Goal: Navigation & Orientation: Find specific page/section

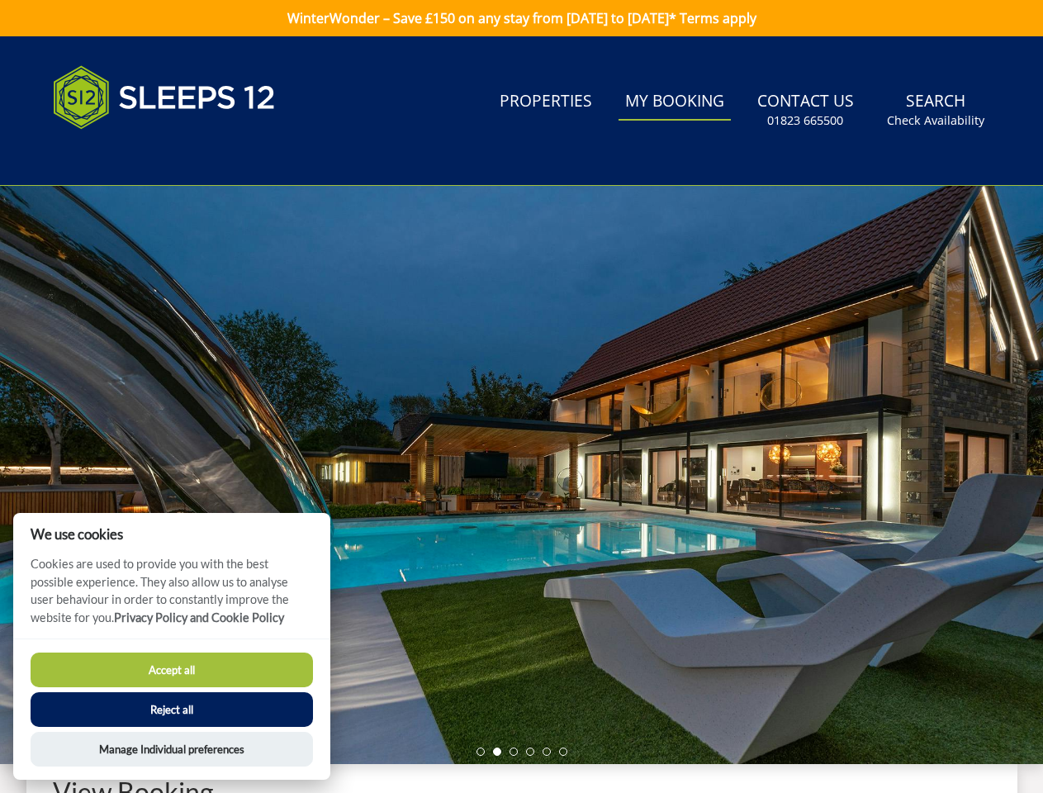
click at [521, 397] on div at bounding box center [521, 475] width 1043 height 578
click at [937, 110] on link "Search Check Availability" at bounding box center [936, 110] width 111 height 54
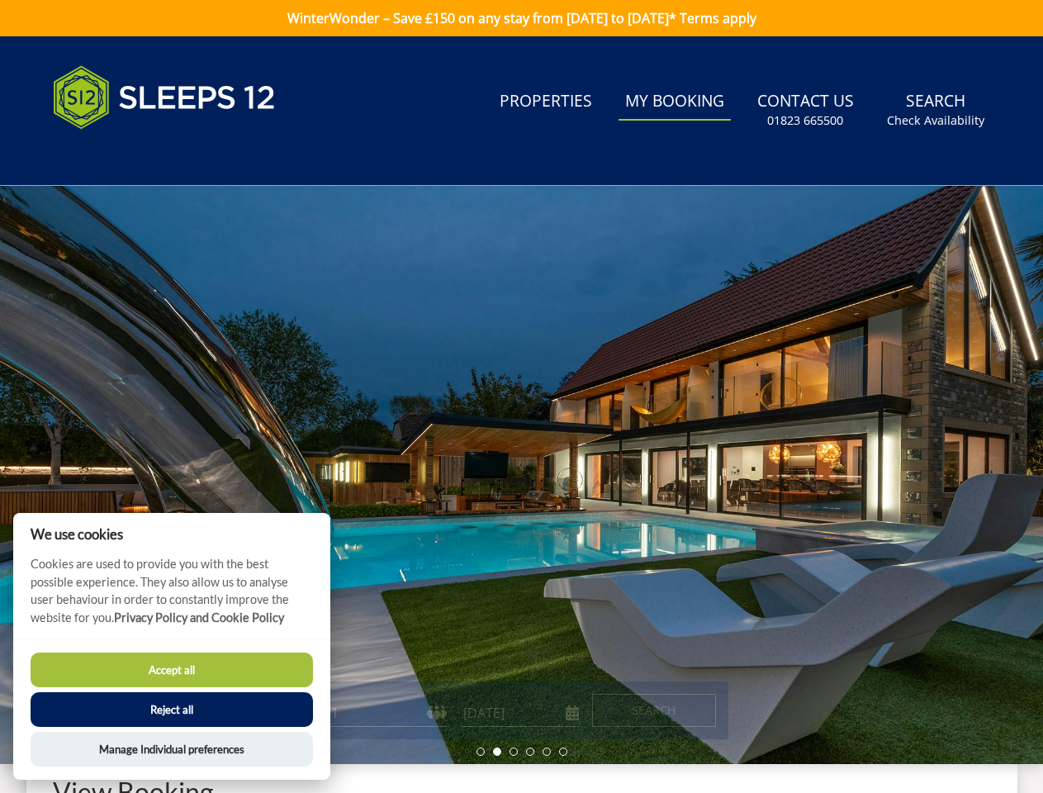
click at [521, 475] on div at bounding box center [521, 475] width 1043 height 578
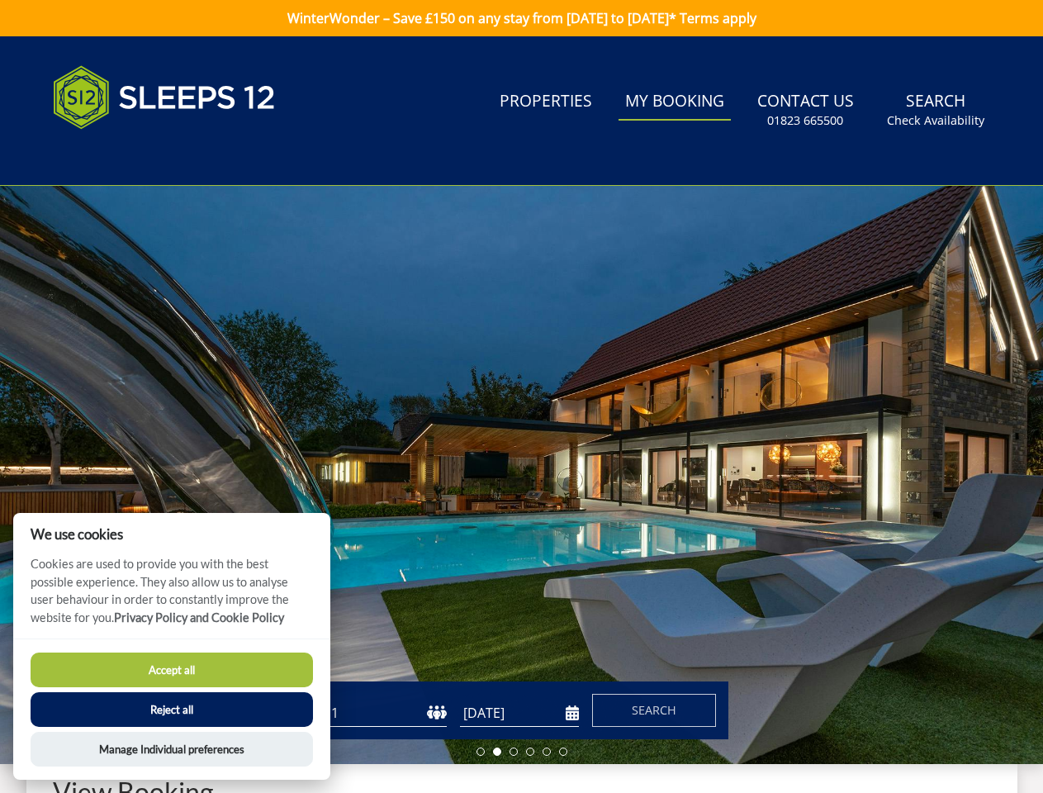
click at [481, 752] on li at bounding box center [481, 752] width 8 height 8
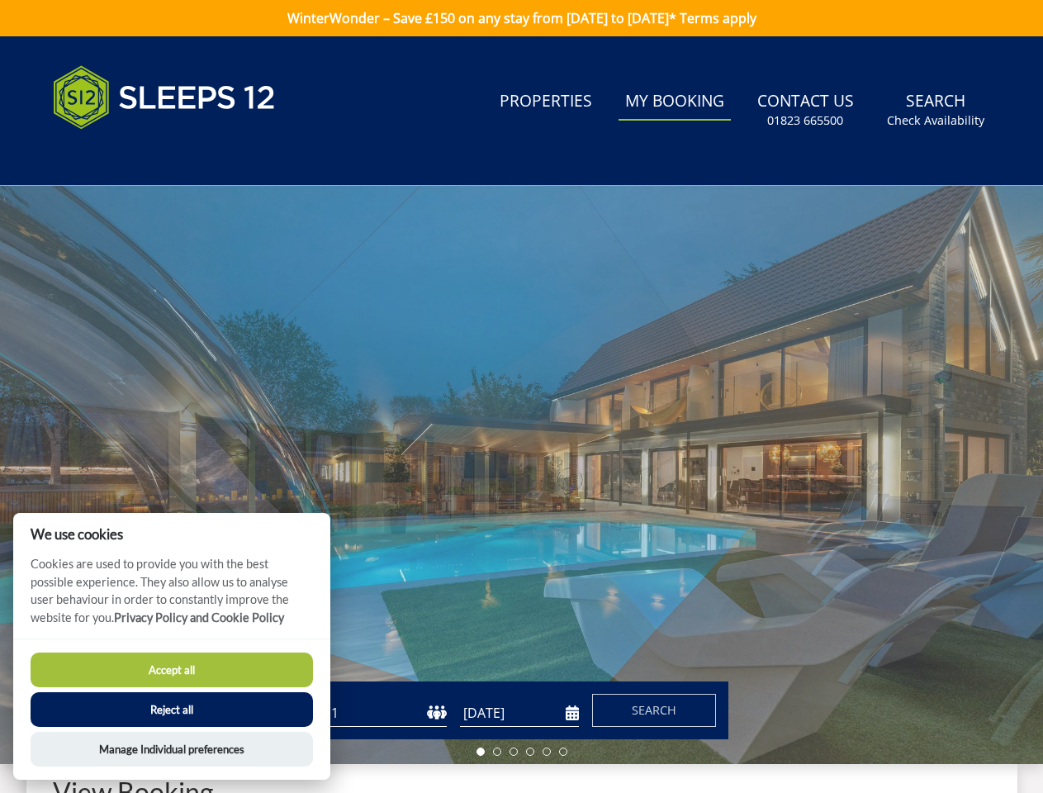
click at [497, 752] on li at bounding box center [497, 752] width 8 height 8
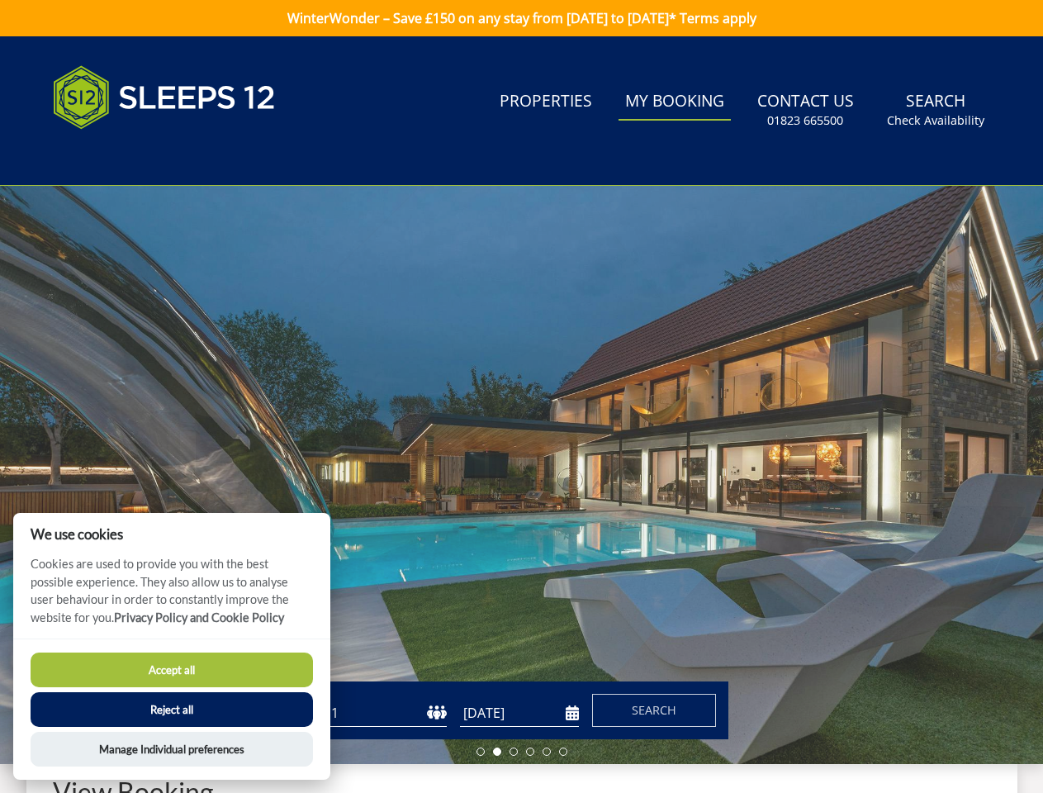
click at [514, 752] on li at bounding box center [514, 752] width 8 height 8
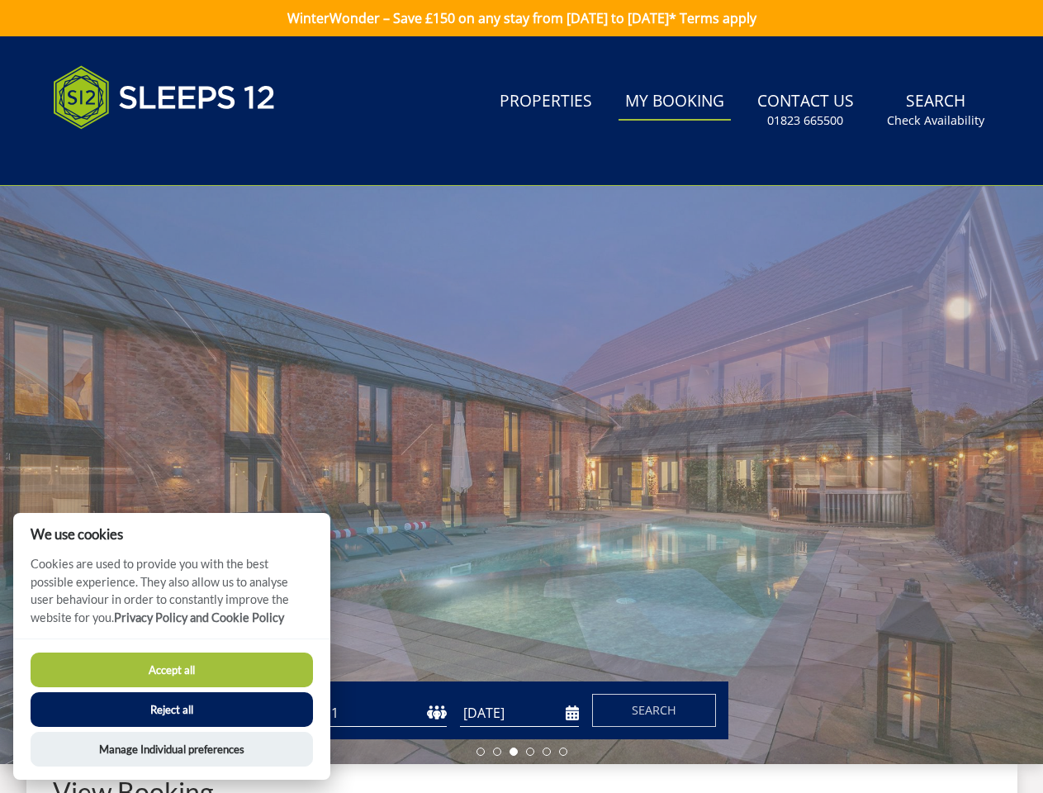
click at [530, 752] on li at bounding box center [530, 752] width 8 height 8
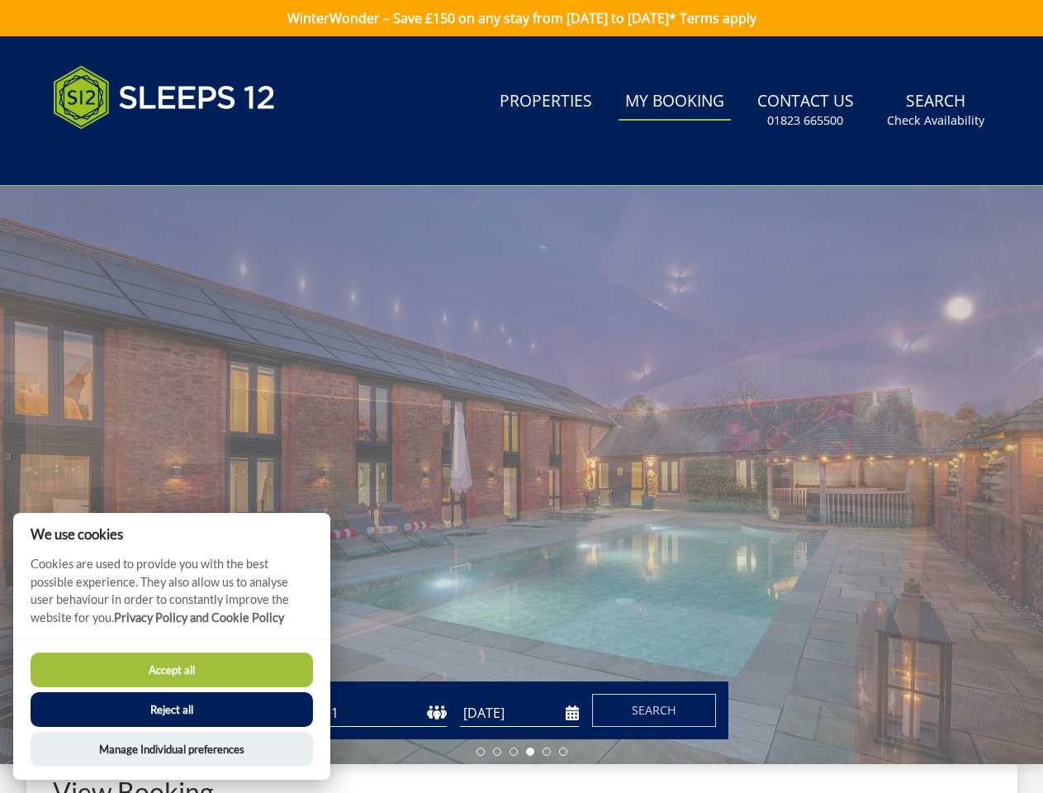
click at [547, 752] on li at bounding box center [547, 752] width 8 height 8
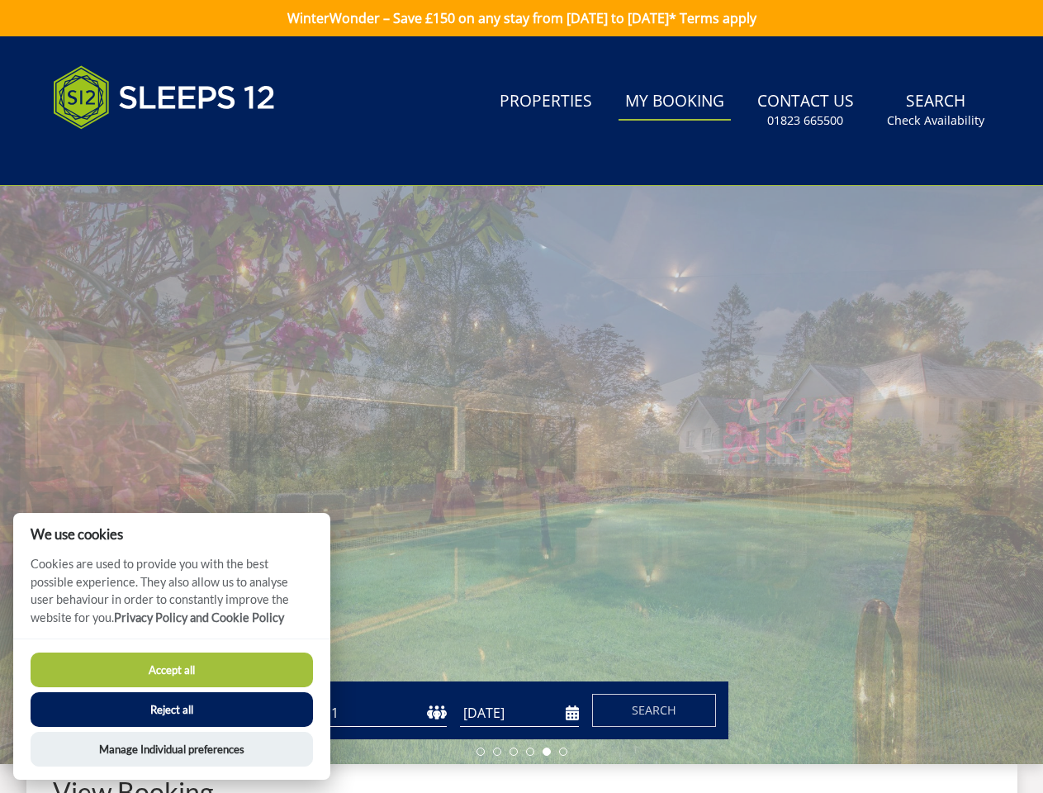
click at [563, 752] on li at bounding box center [563, 752] width 8 height 8
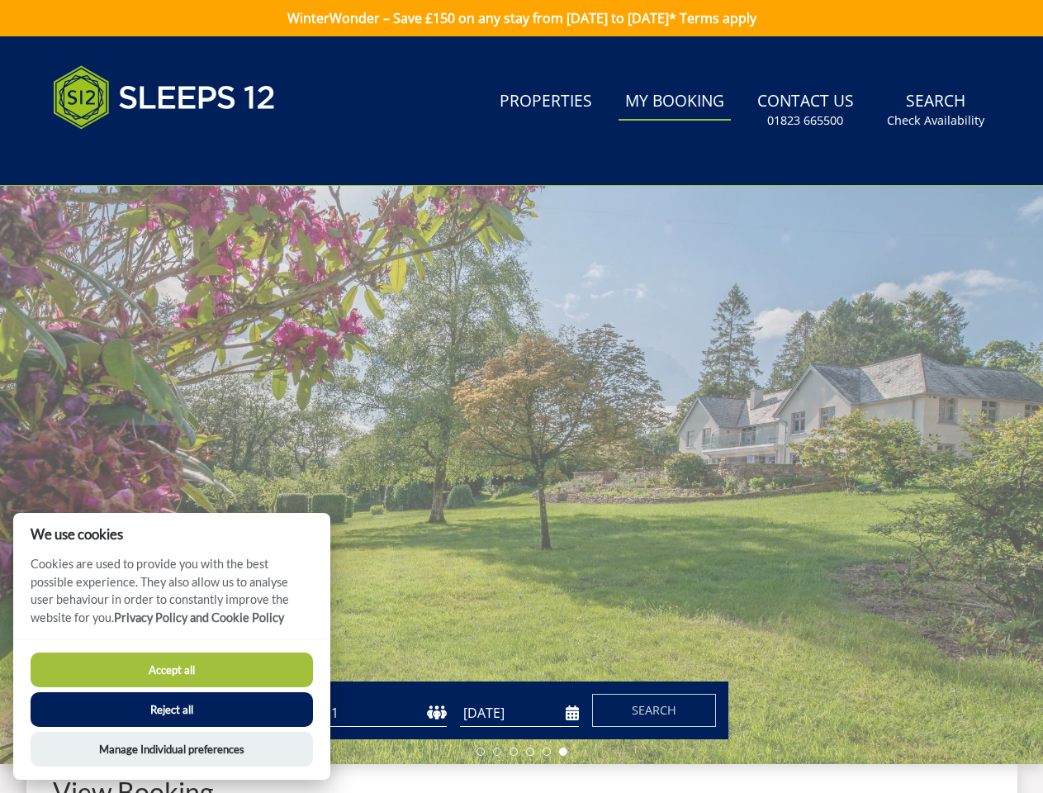
click at [172, 670] on button "Accept all" at bounding box center [172, 670] width 283 height 35
